Goal: Check status: Check status

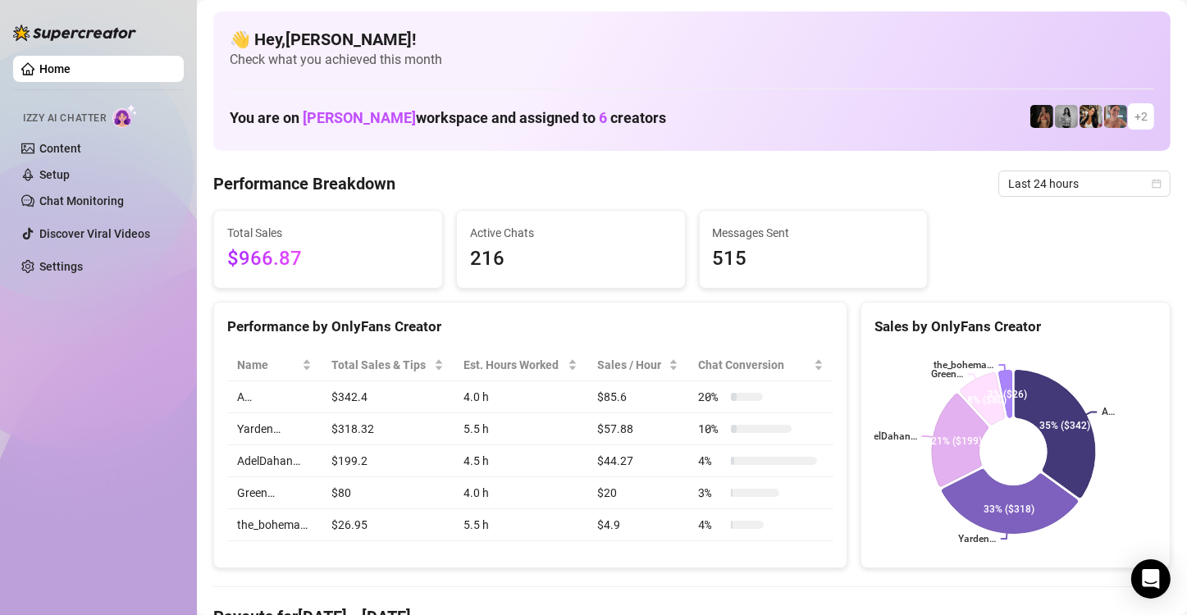
click at [1153, 180] on div "Last 24 hours" at bounding box center [1084, 184] width 172 height 26
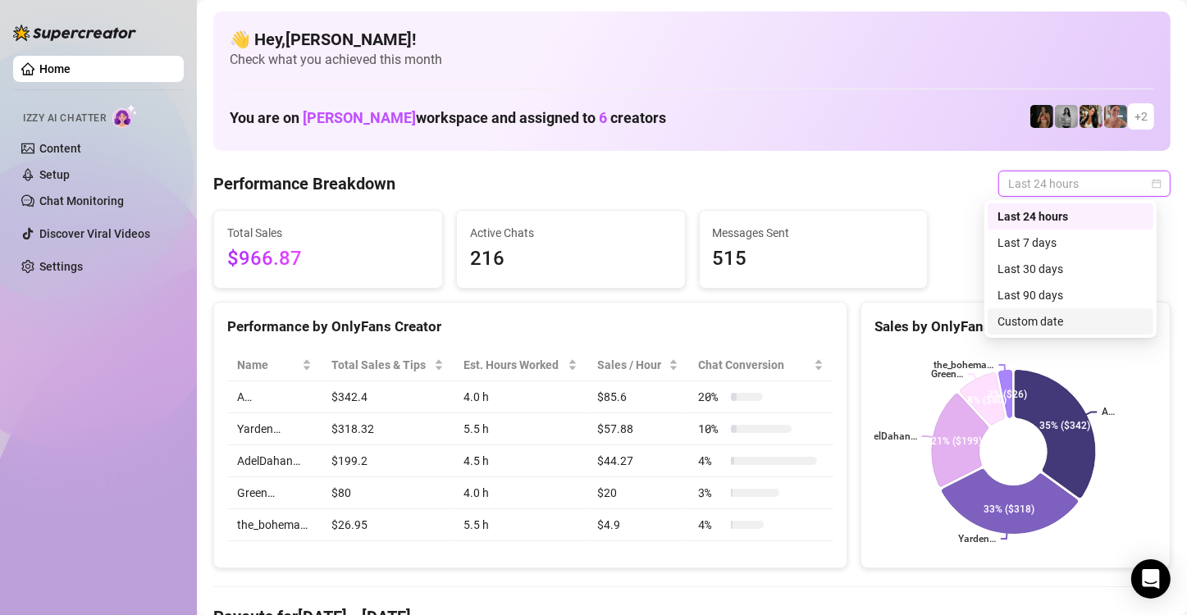
click at [1105, 321] on div "Custom date" at bounding box center [1070, 321] width 146 height 18
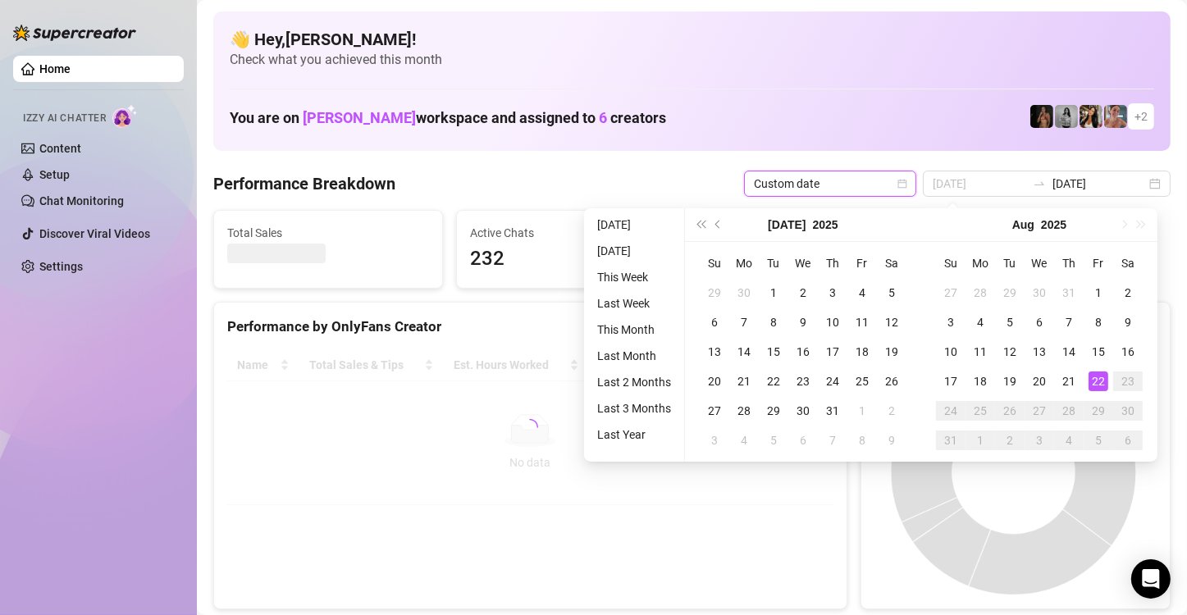
click at [1092, 383] on div "22" at bounding box center [1098, 381] width 20 height 20
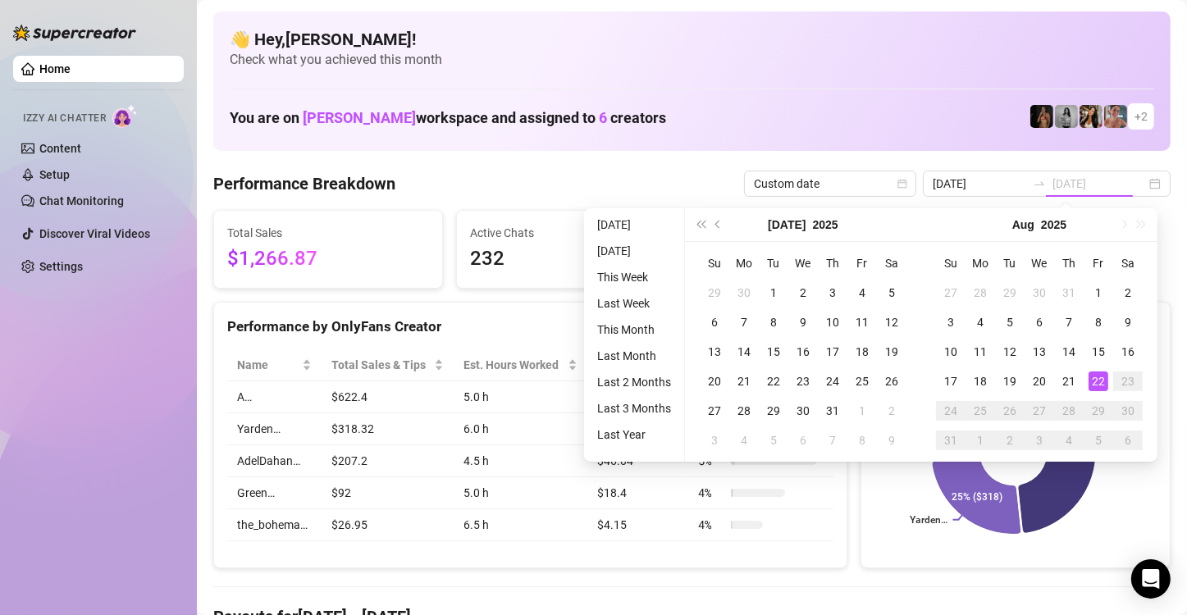
click at [1092, 383] on div "22" at bounding box center [1098, 381] width 20 height 20
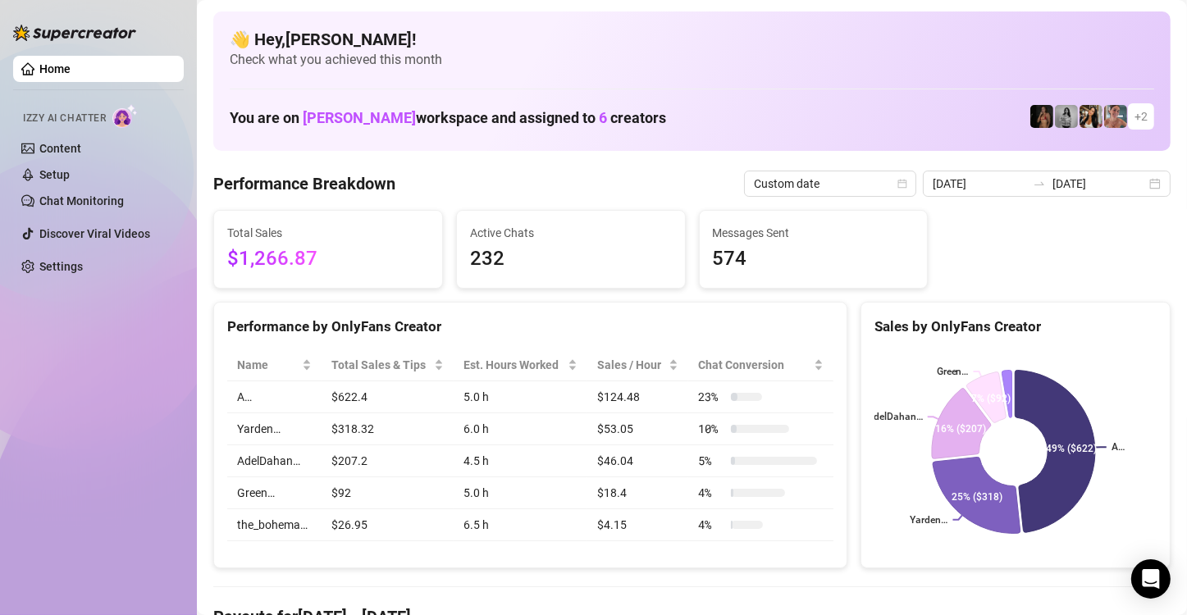
click at [1154, 187] on div "[DATE] [DATE]" at bounding box center [1047, 184] width 248 height 26
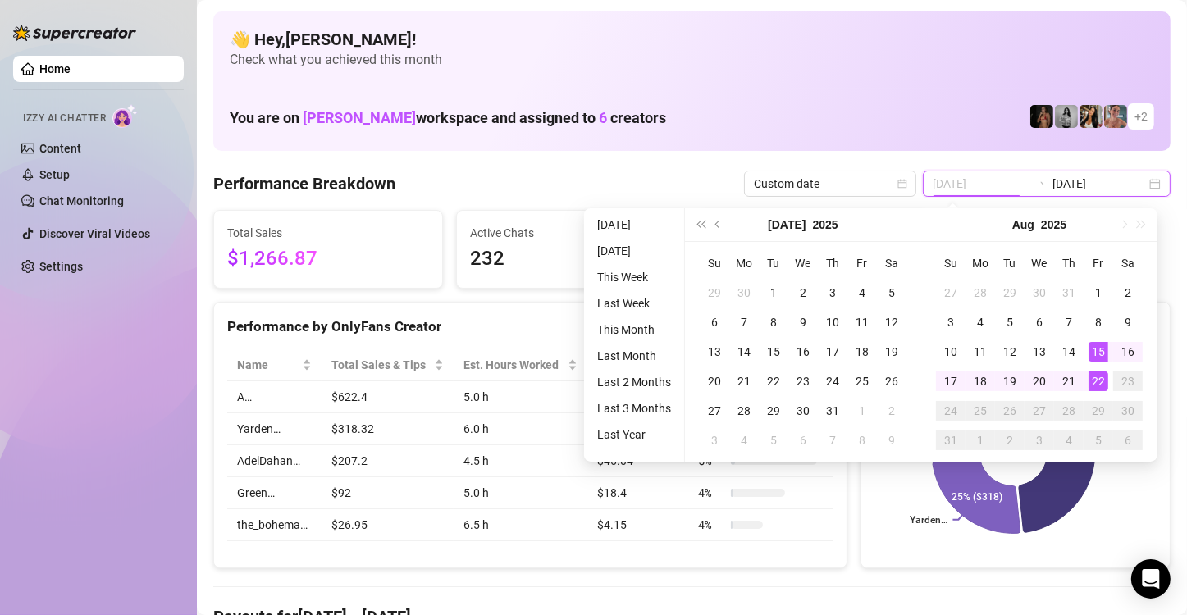
type input "[DATE]"
click at [1092, 385] on div "22" at bounding box center [1098, 381] width 20 height 20
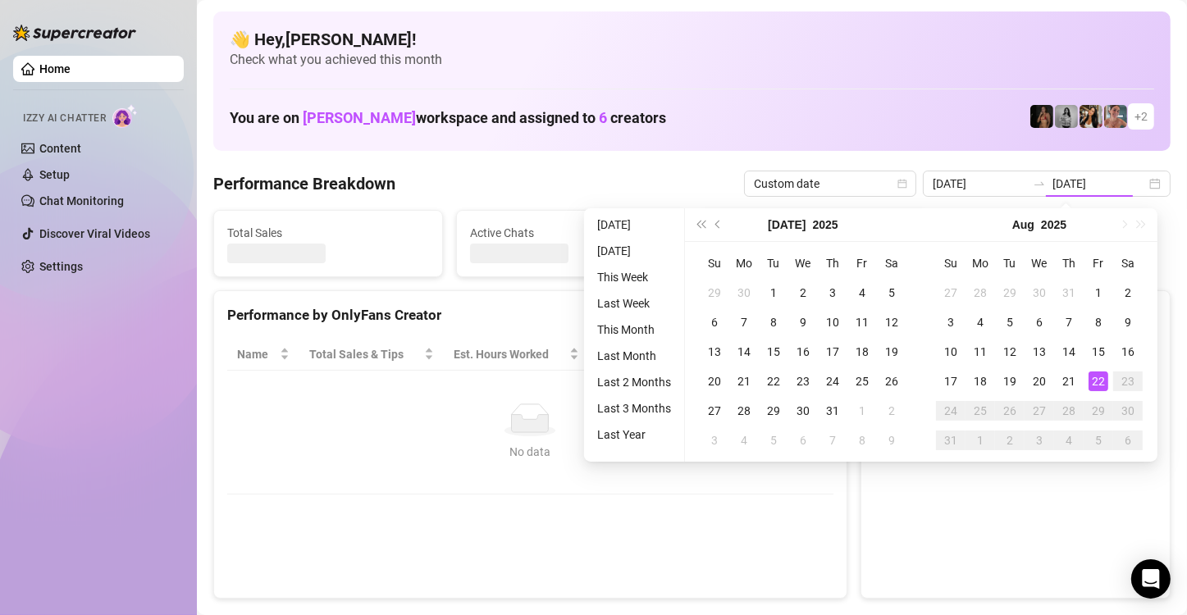
type input "[DATE]"
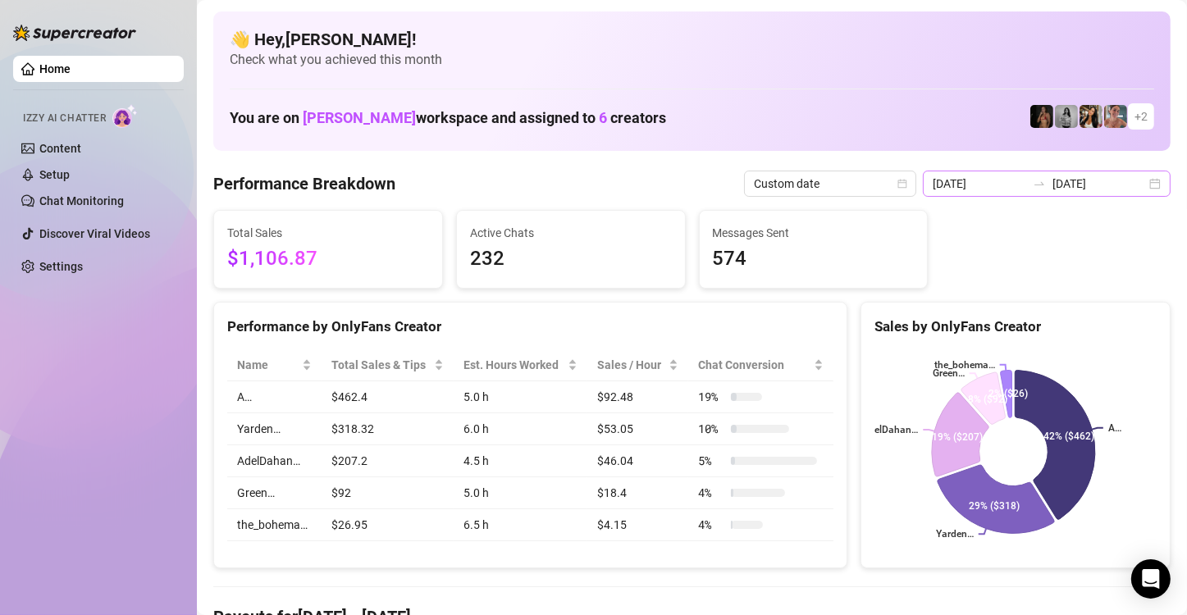
click at [1137, 176] on div "[DATE] [DATE]" at bounding box center [1047, 184] width 248 height 26
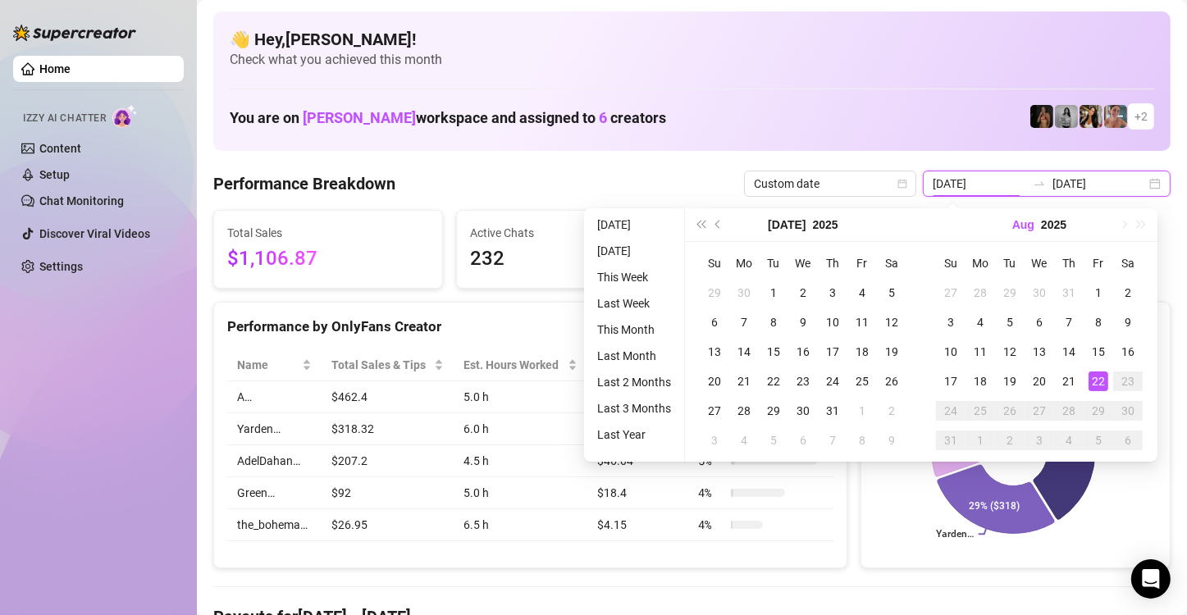
type input "[DATE]"
click at [913, 189] on div "Custom date" at bounding box center [830, 184] width 172 height 26
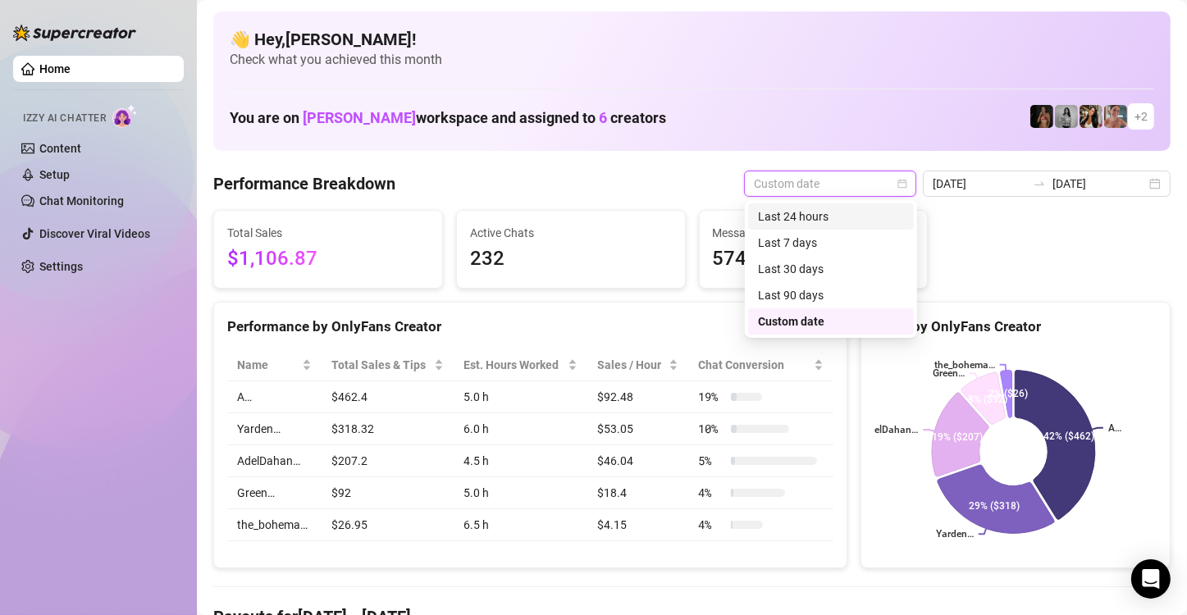
click at [859, 223] on div "Last 24 hours" at bounding box center [831, 216] width 146 height 18
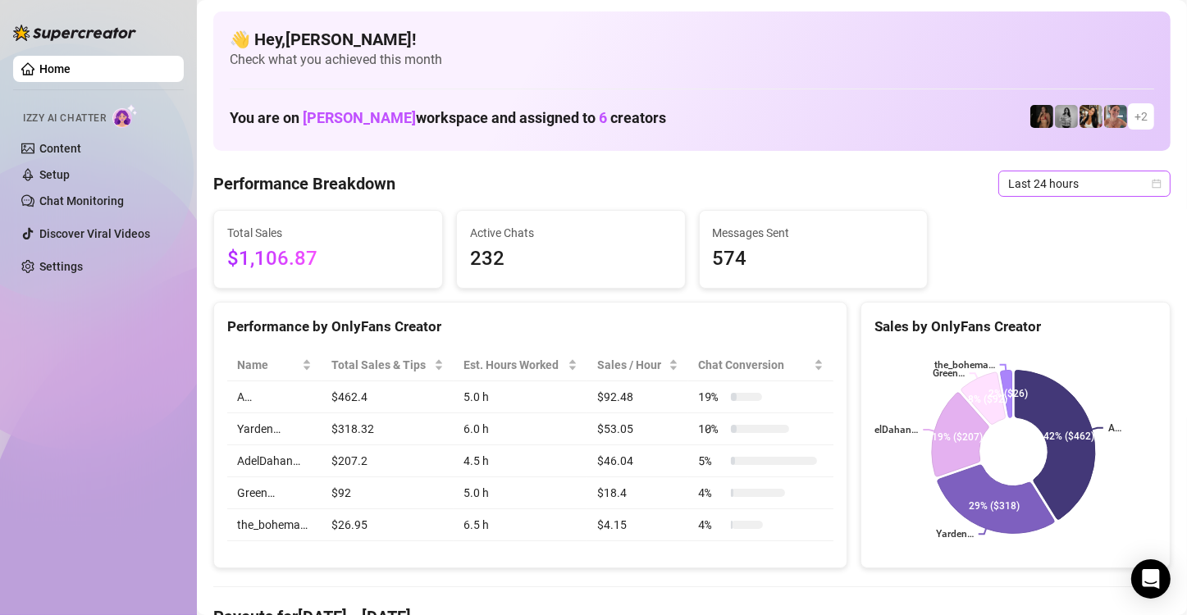
click at [1111, 175] on span "Last 24 hours" at bounding box center [1084, 183] width 153 height 25
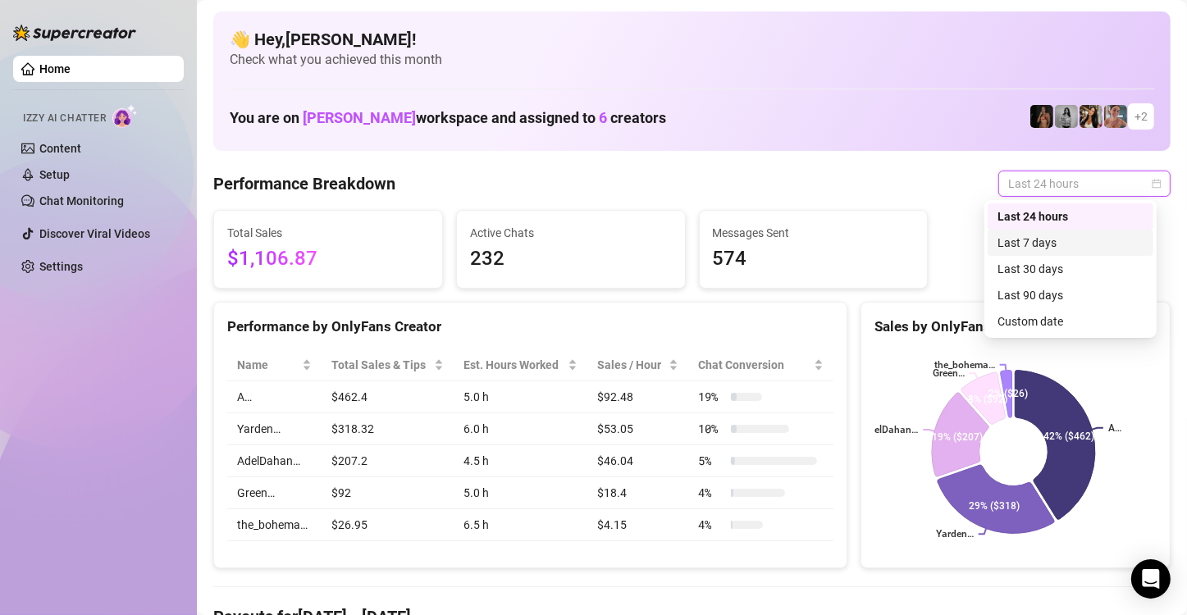
click at [1105, 239] on div "Last 7 days" at bounding box center [1070, 243] width 146 height 18
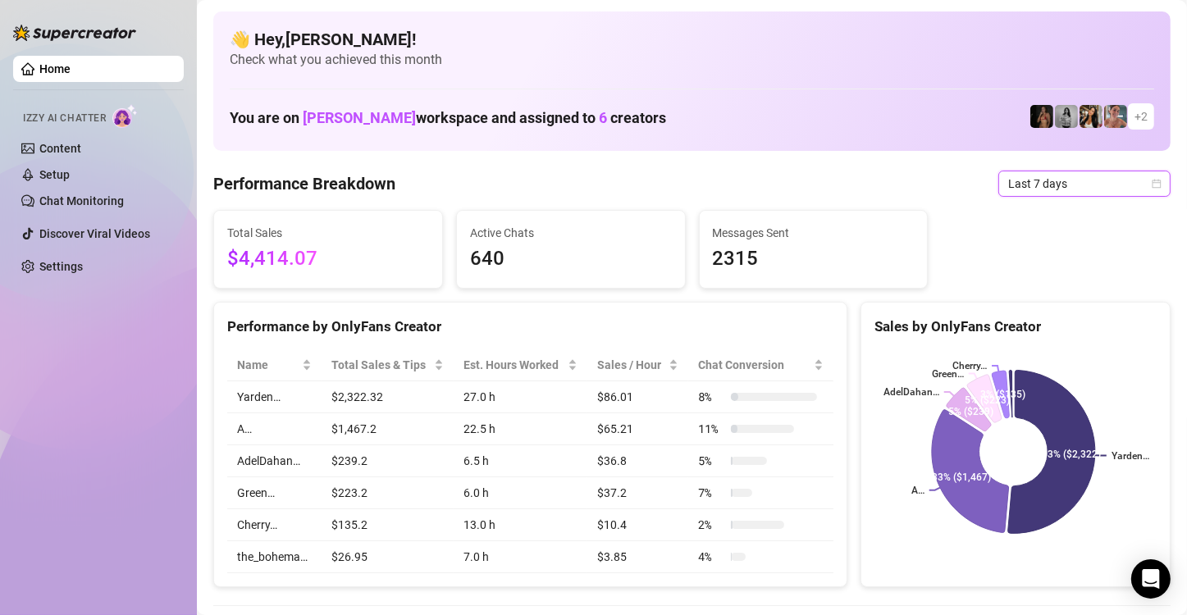
click at [1152, 187] on icon "calendar" at bounding box center [1156, 183] width 9 height 9
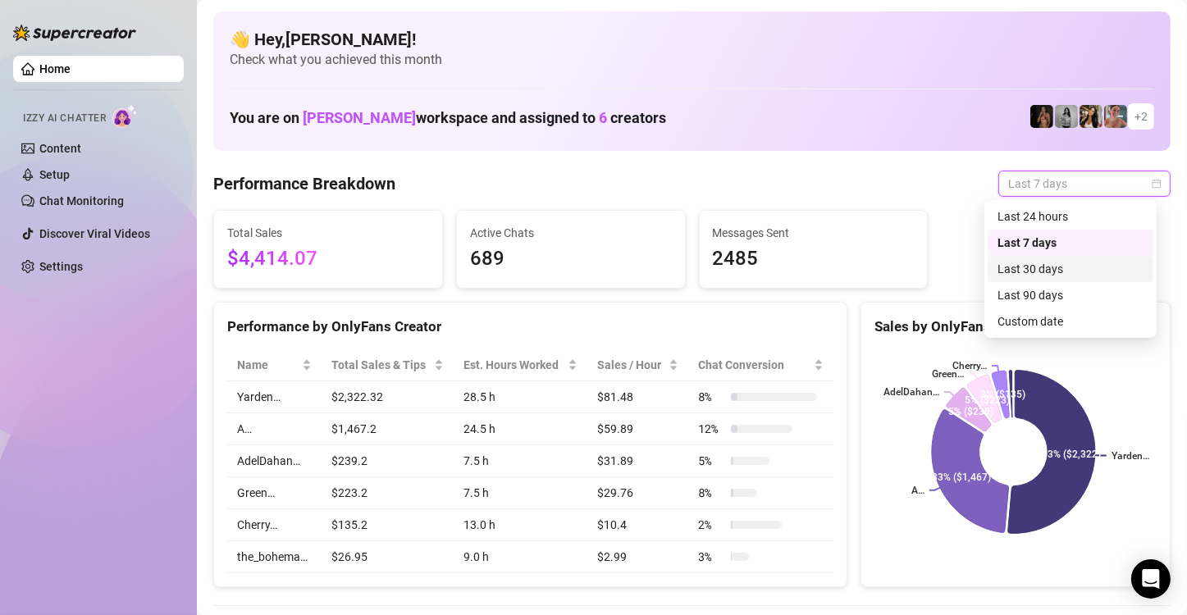
click at [1087, 271] on div "Last 30 days" at bounding box center [1070, 269] width 146 height 18
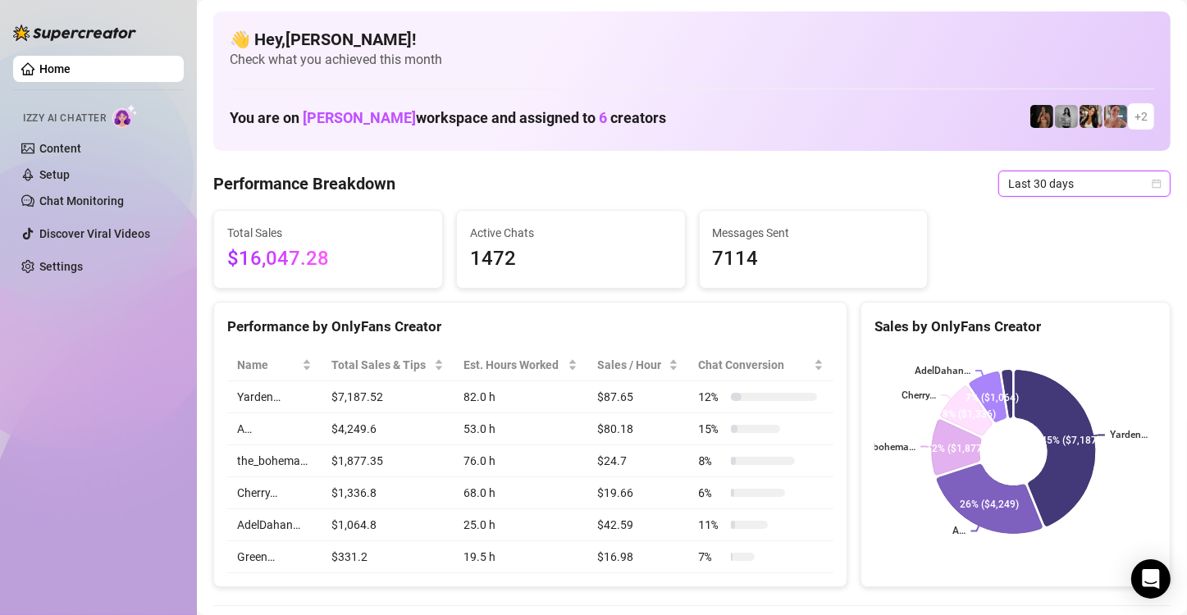
click at [1151, 184] on icon "calendar" at bounding box center [1156, 184] width 10 height 10
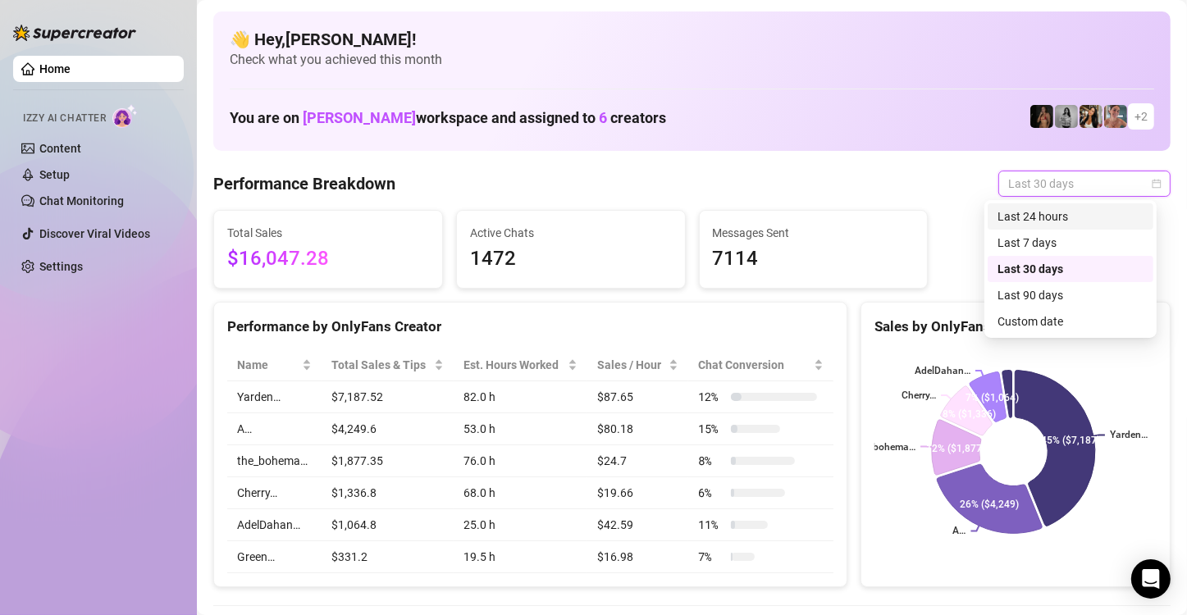
click at [1110, 220] on div "Last 24 hours" at bounding box center [1070, 216] width 146 height 18
